Goal: Find specific page/section: Locate a particular part of the current website

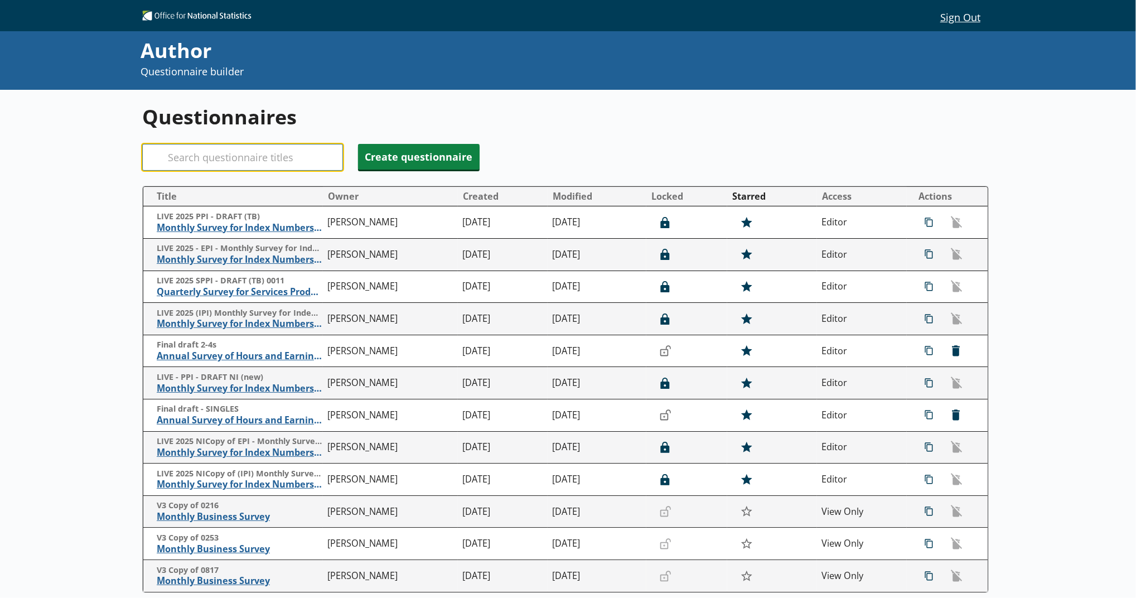
click at [289, 168] on input "Search" at bounding box center [242, 157] width 201 height 27
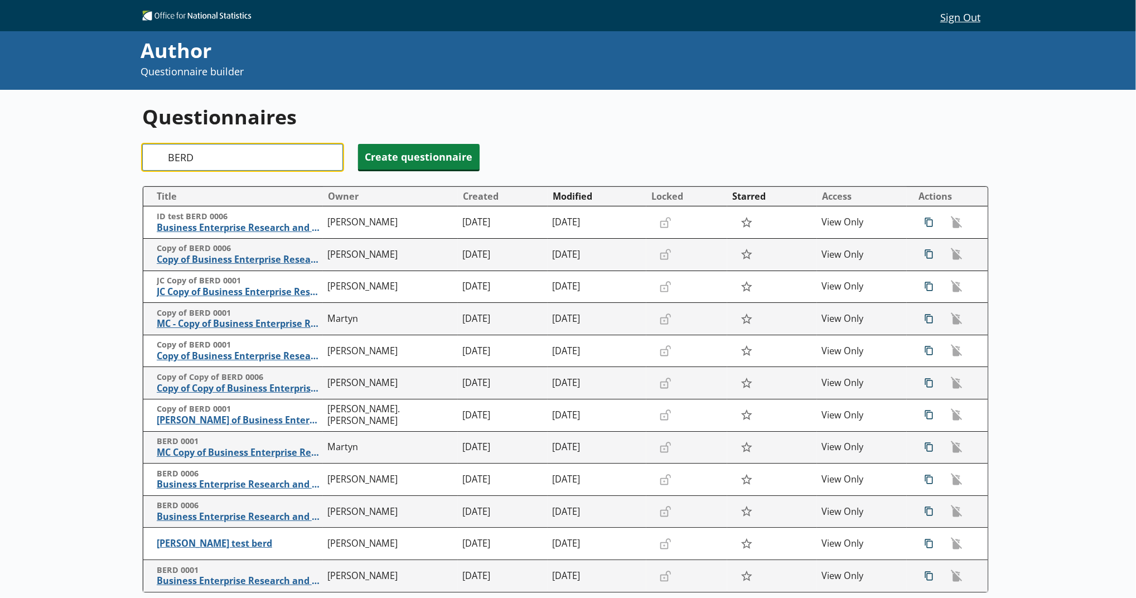
type input "BERD"
click at [570, 202] on button "Modified" at bounding box center [597, 196] width 98 height 18
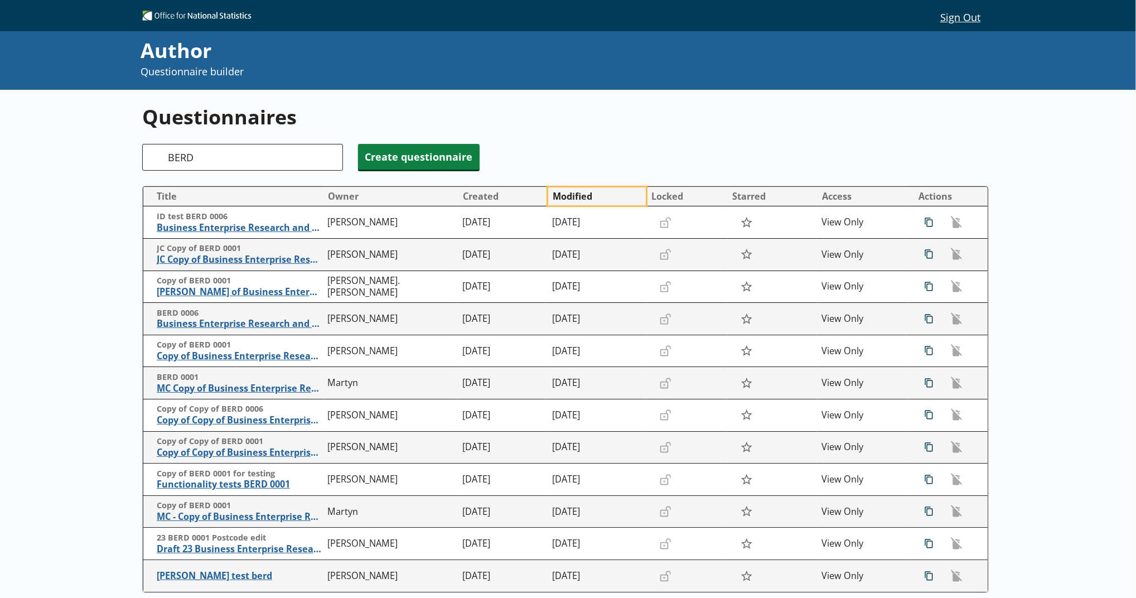
click at [570, 202] on button "Modified" at bounding box center [597, 196] width 98 height 18
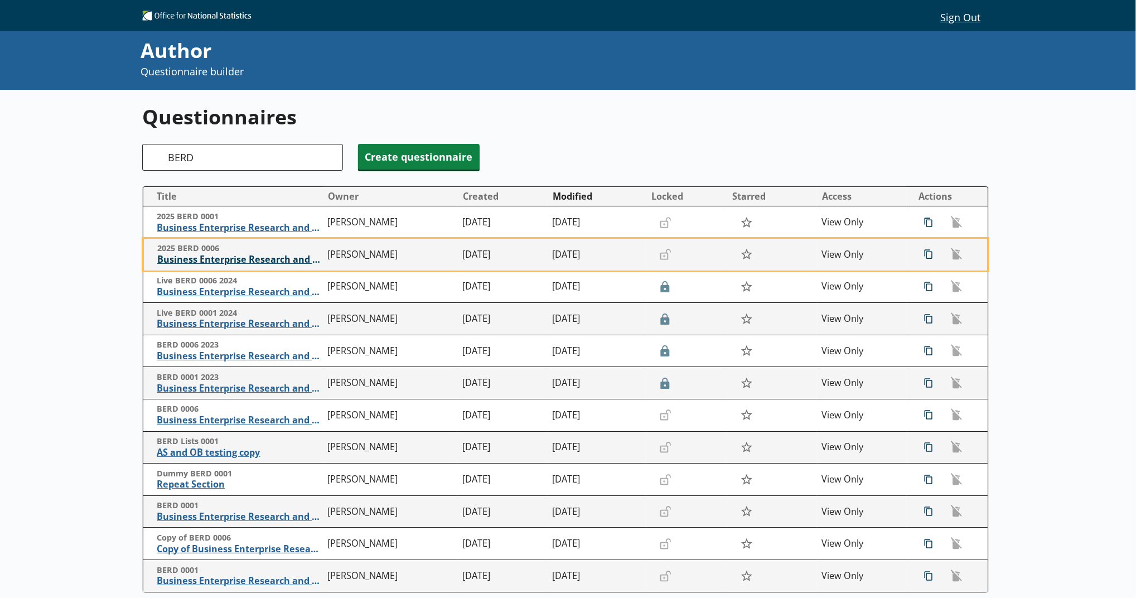
click at [283, 256] on span "Business Enterprise Research and Development" at bounding box center [239, 260] width 165 height 12
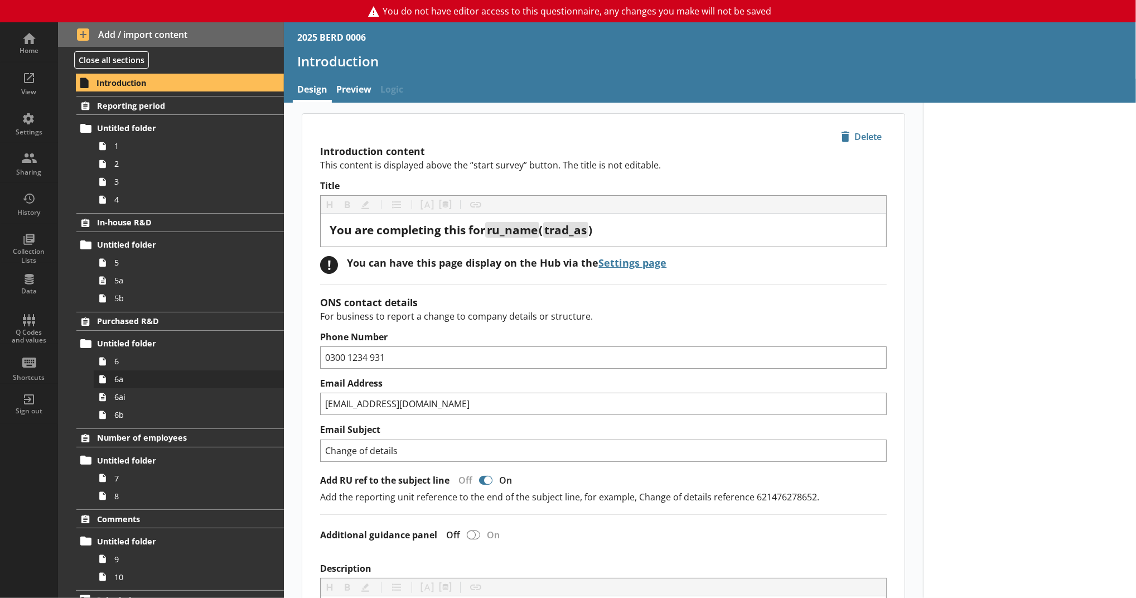
scroll to position [16, 0]
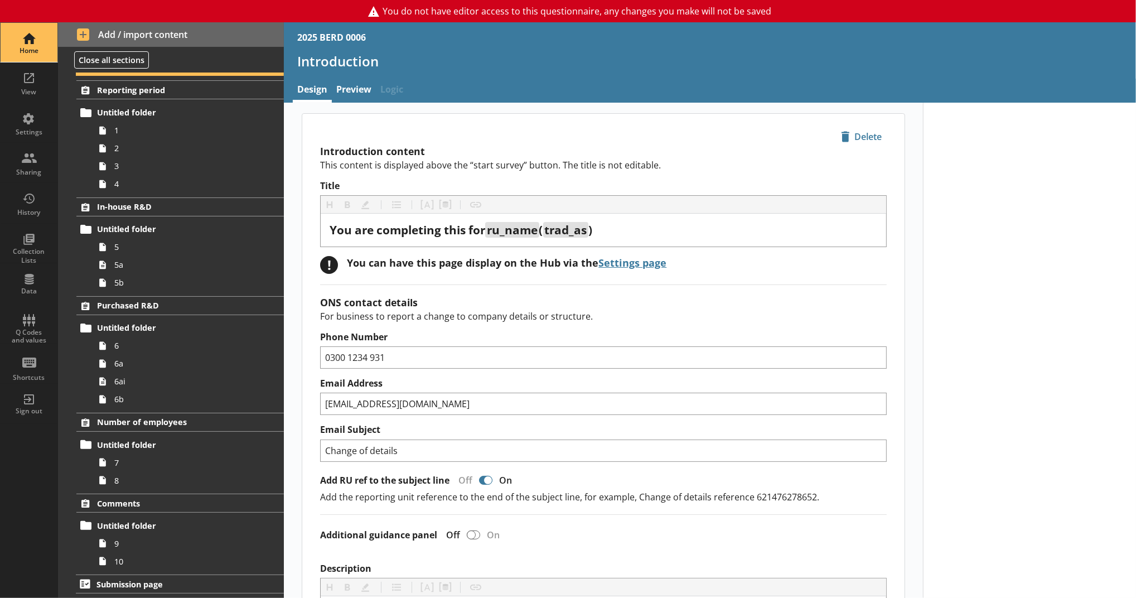
click at [28, 28] on div "Home" at bounding box center [28, 42] width 39 height 39
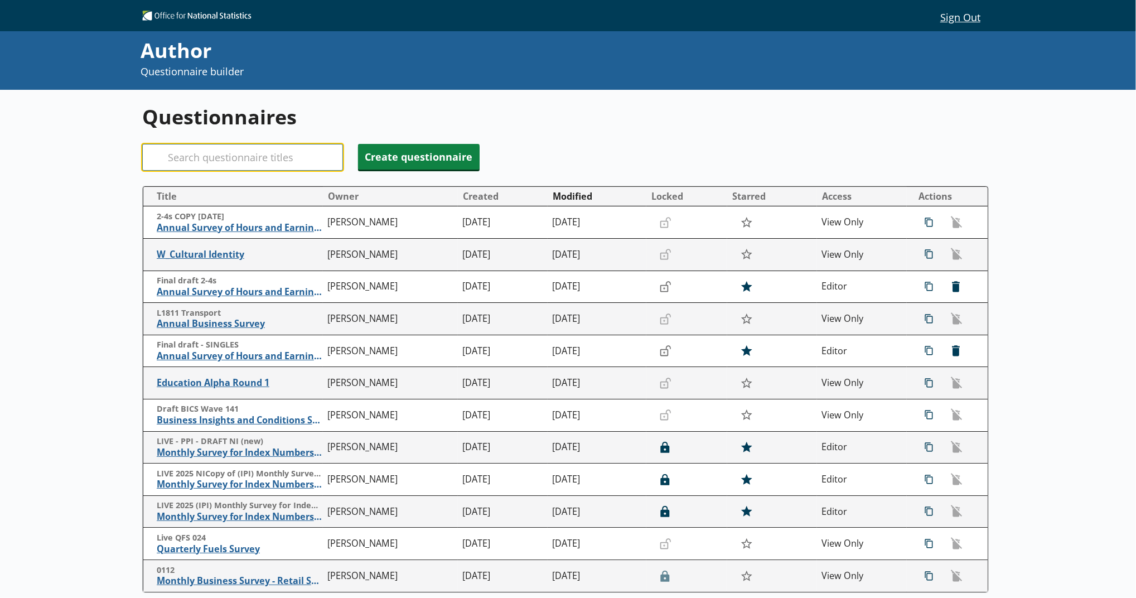
click at [247, 153] on input "Search" at bounding box center [242, 157] width 201 height 27
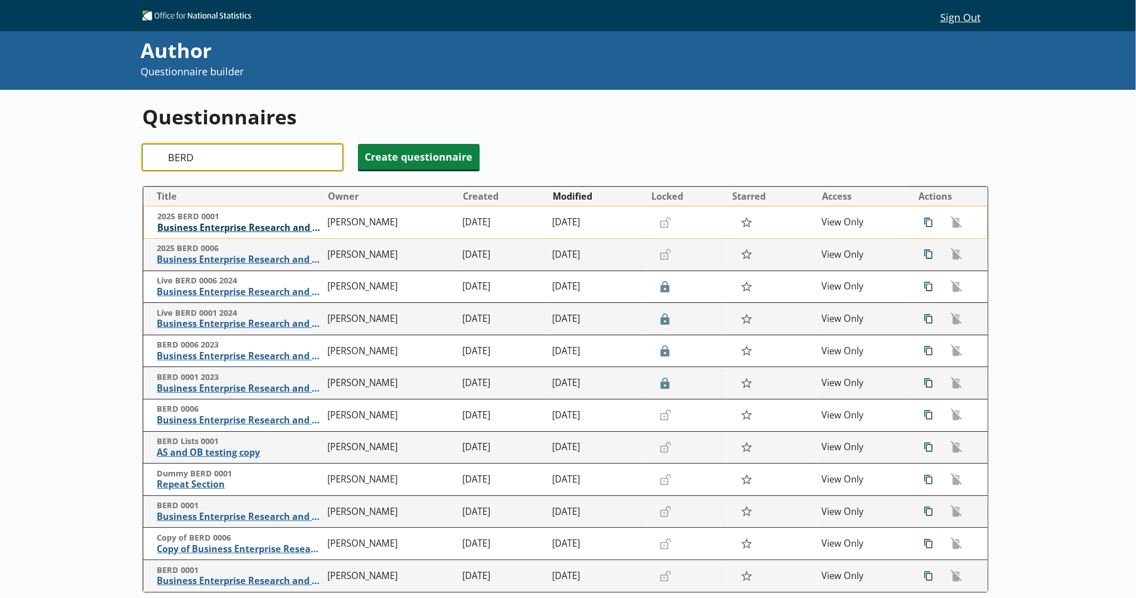
type input "BERD"
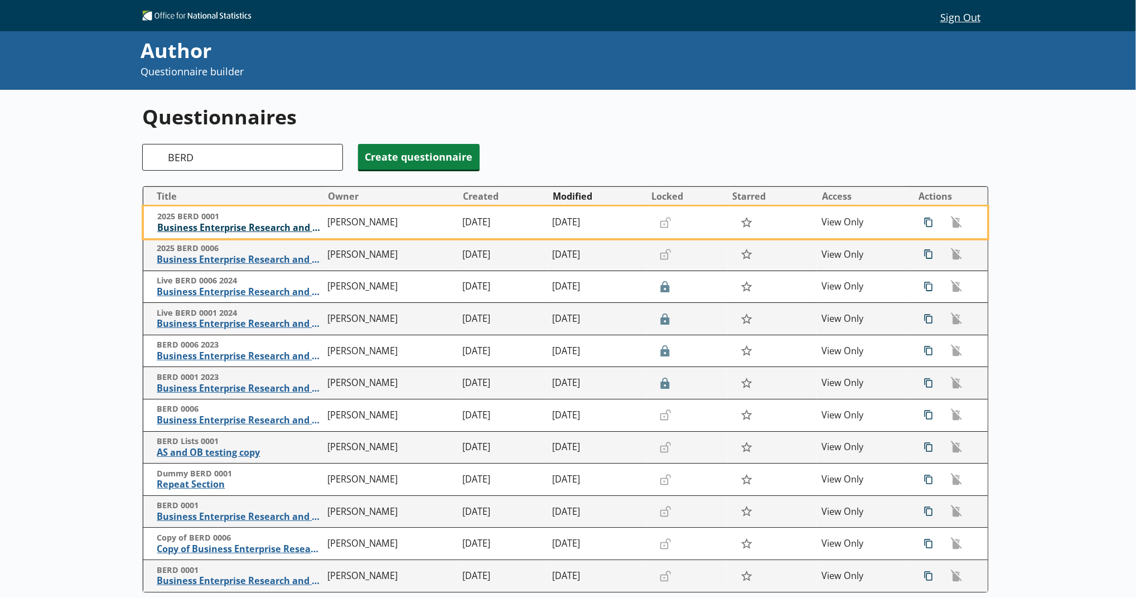
click at [252, 225] on span "Business Enterprise Research and Development" at bounding box center [239, 228] width 165 height 12
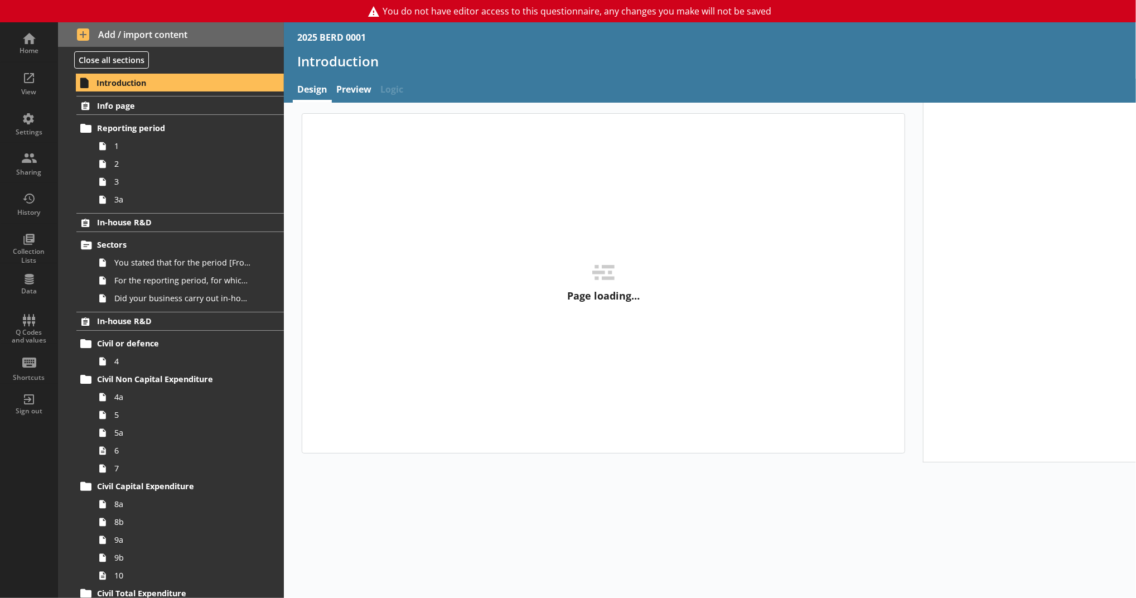
type textarea "x"
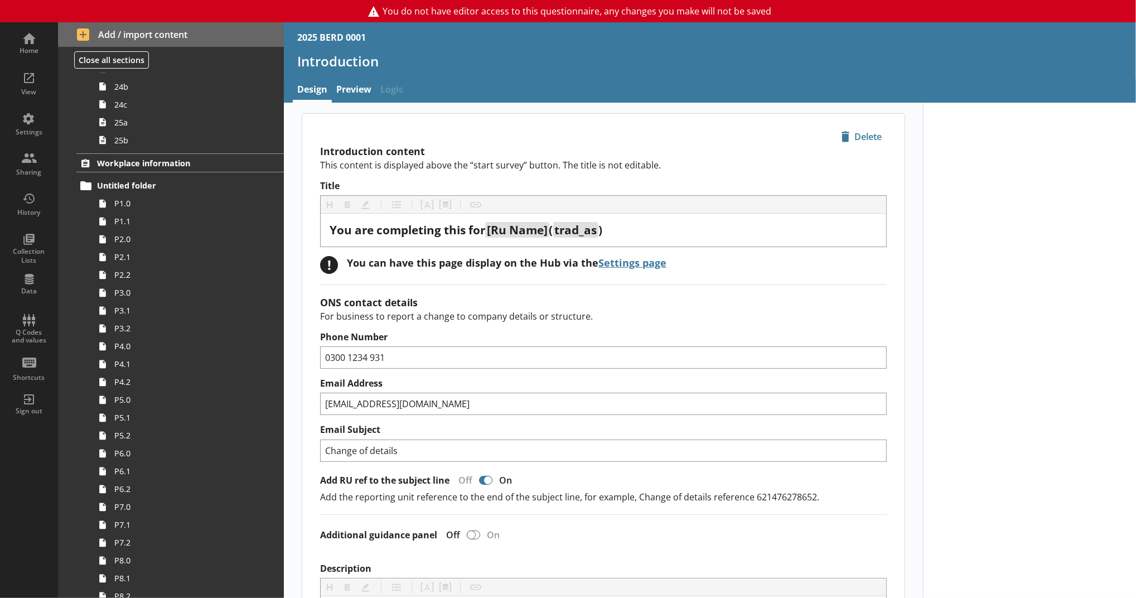
scroll to position [1623, 0]
